Goal: Information Seeking & Learning: Learn about a topic

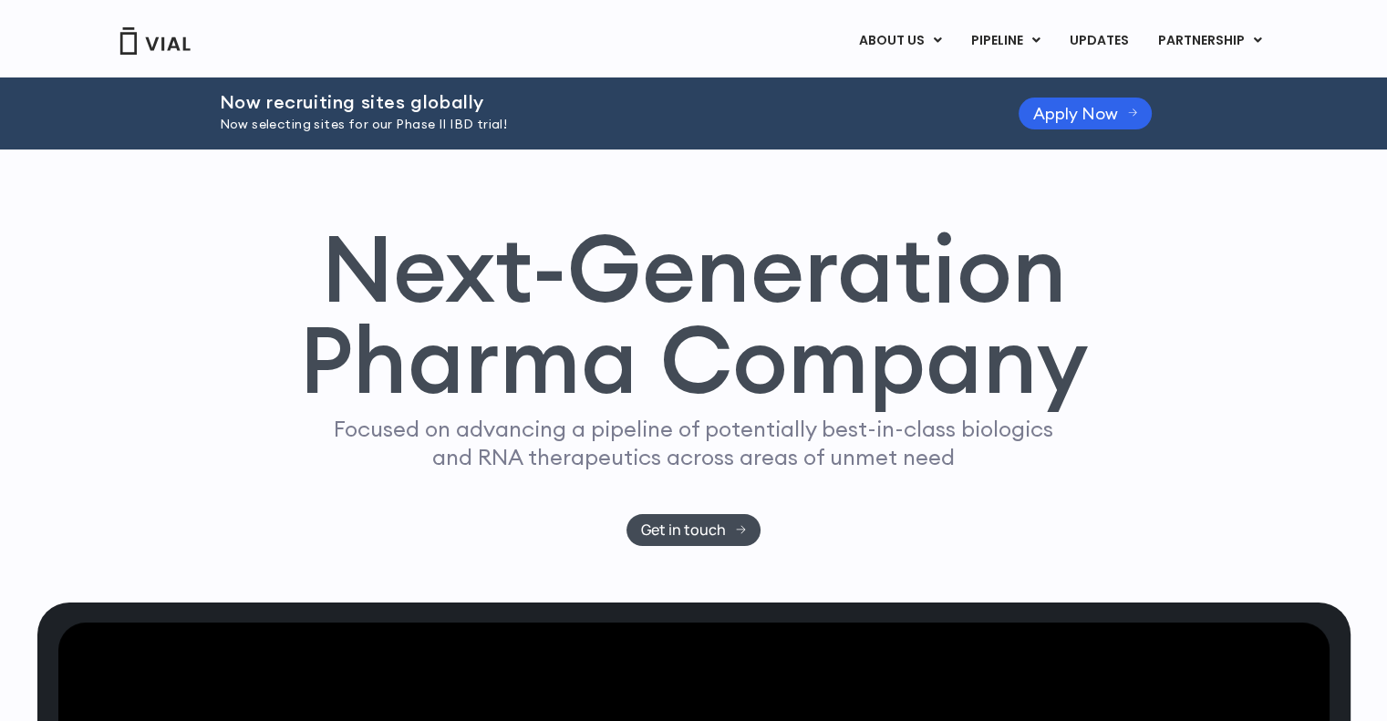
click at [934, 42] on link "ABOUT US" at bounding box center [898, 41] width 111 height 31
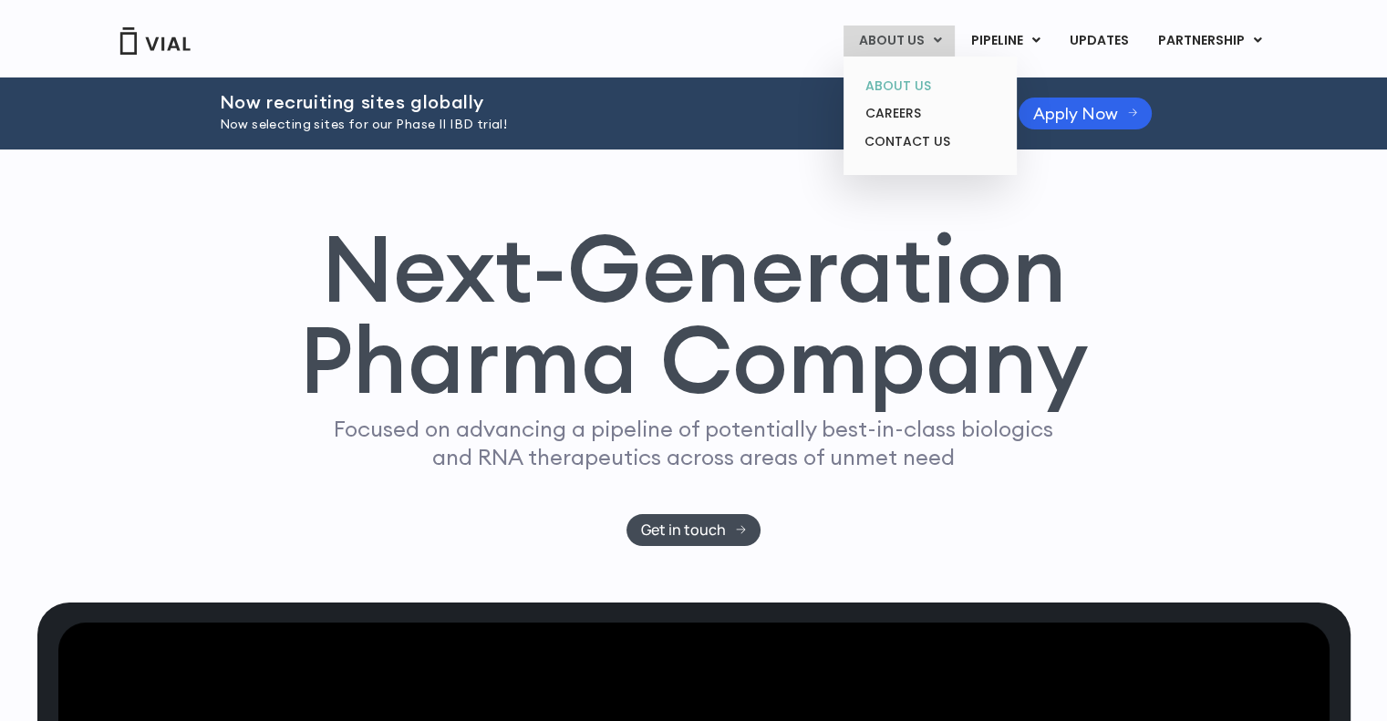
click at [912, 88] on link "ABOUT US" at bounding box center [930, 86] width 160 height 28
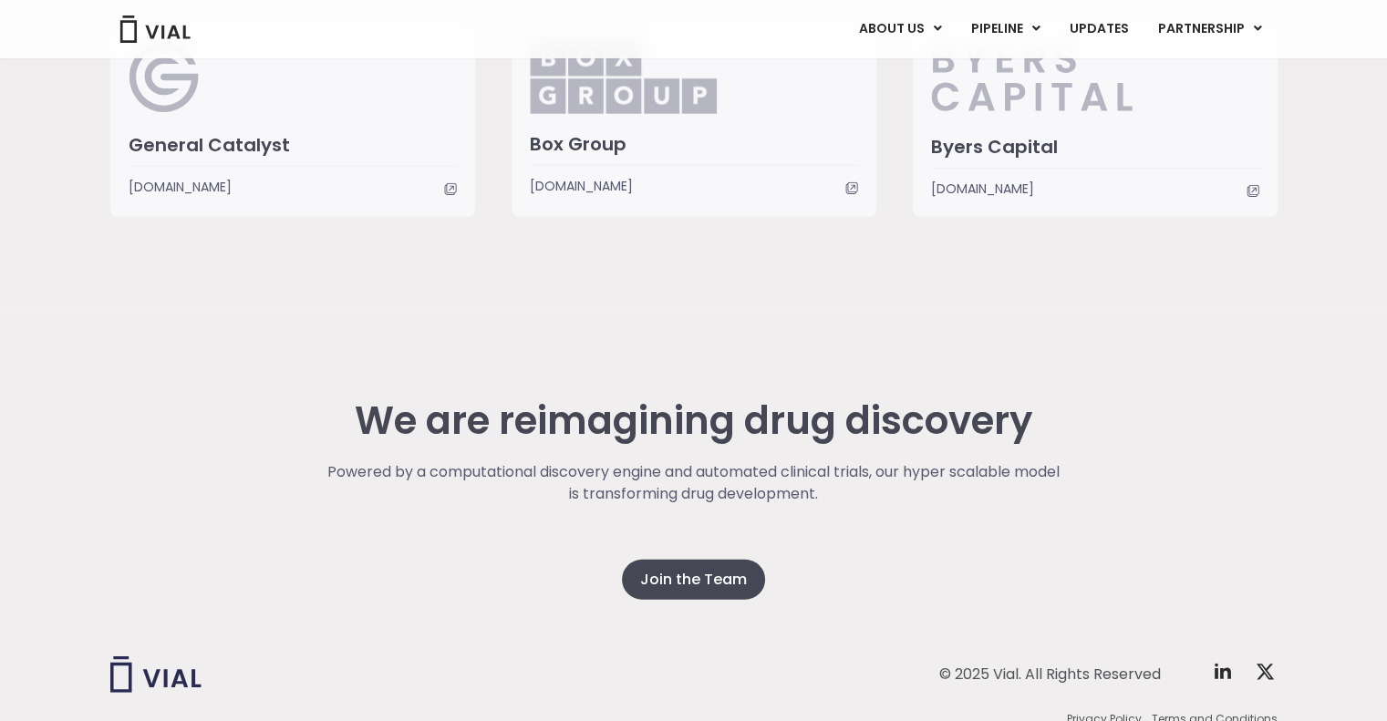
scroll to position [4778, 0]
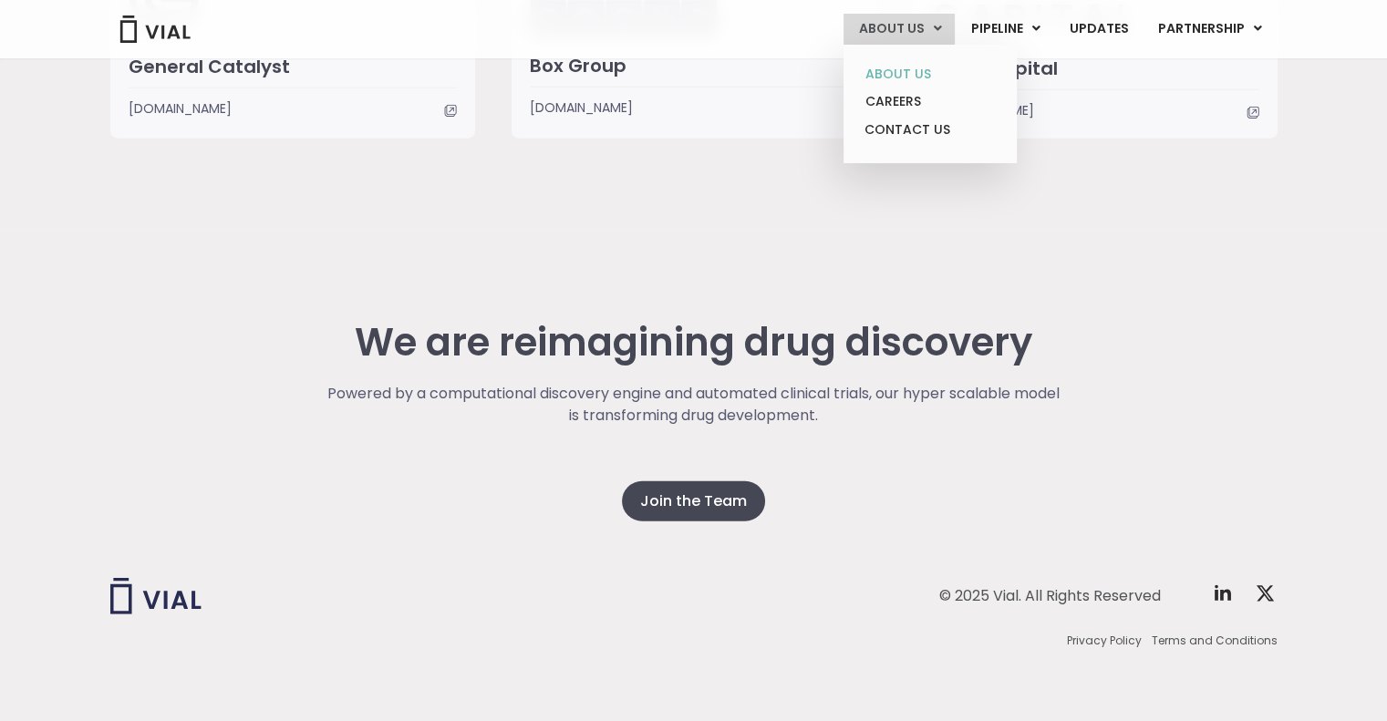
click at [917, 70] on link "ABOUT US" at bounding box center [930, 74] width 160 height 28
